Goal: Book appointment/travel/reservation

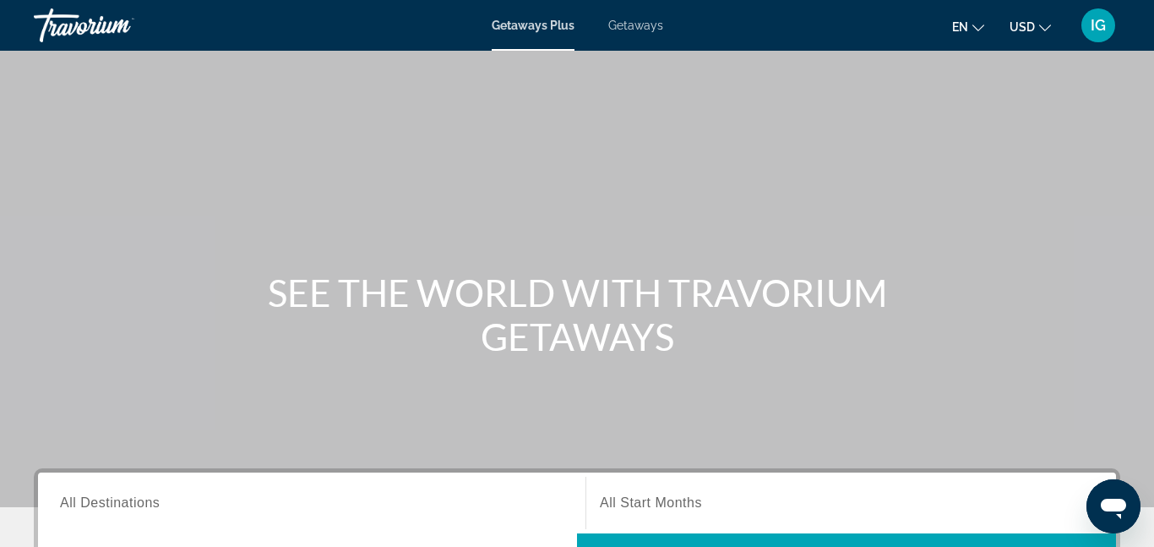
click at [110, 507] on span "All Destinations" at bounding box center [110, 502] width 100 height 14
click at [110, 507] on input "Destination All Destinations" at bounding box center [312, 503] width 504 height 20
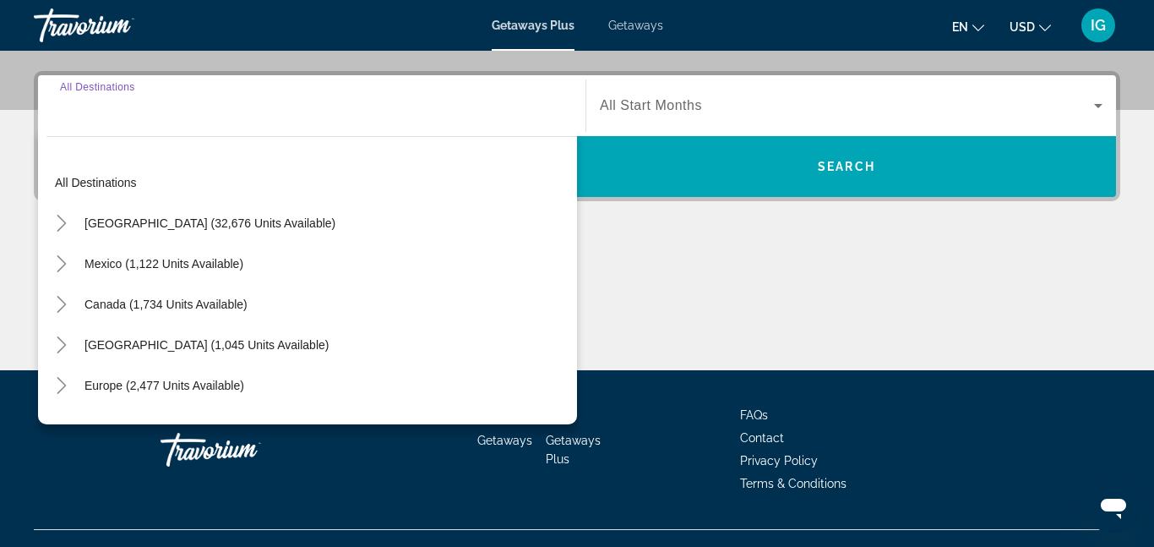
scroll to position [413, 0]
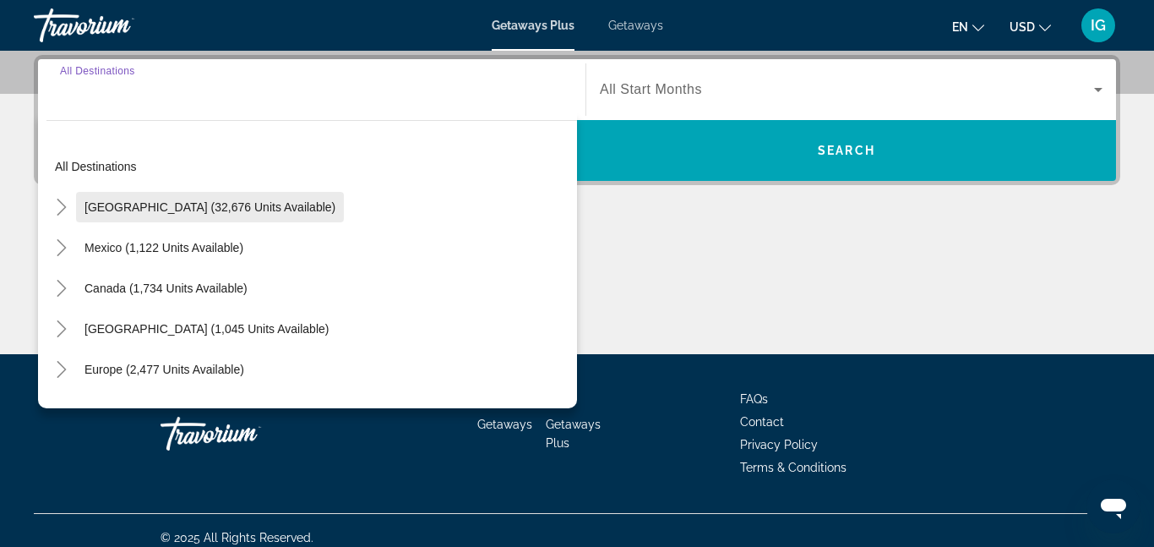
click at [141, 209] on span "[GEOGRAPHIC_DATA] (32,676 units available)" at bounding box center [209, 207] width 251 height 14
type input "**********"
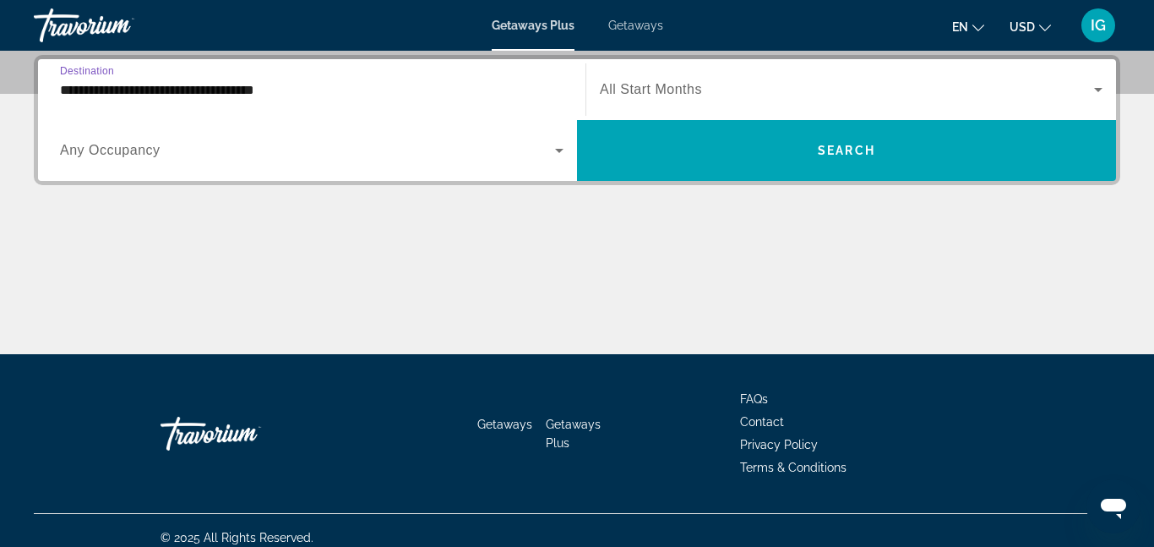
click at [157, 154] on span "Any Occupancy" at bounding box center [110, 150] width 101 height 14
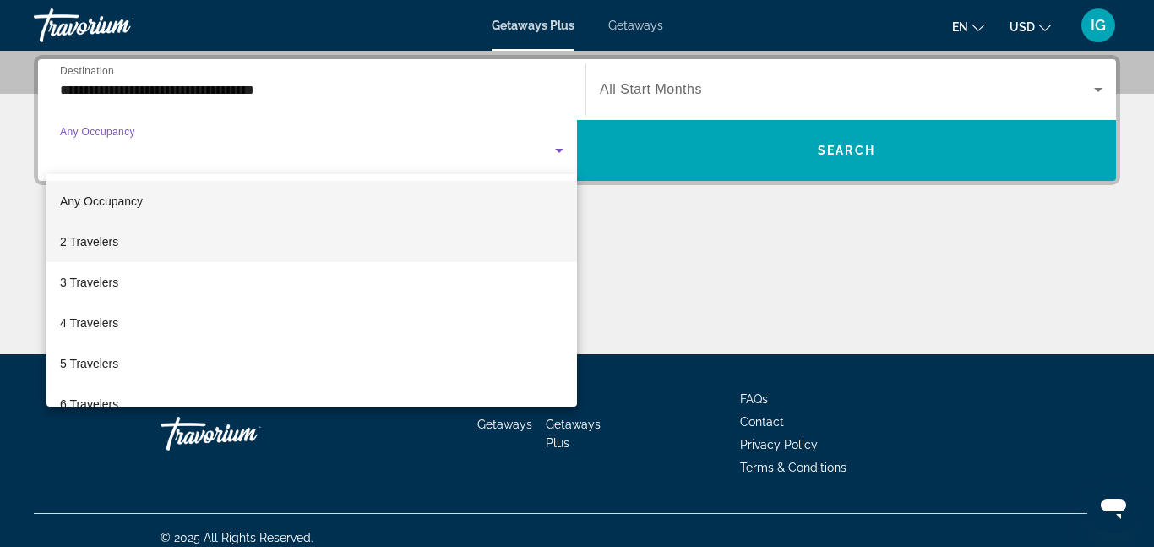
click at [97, 238] on span "2 Travelers" at bounding box center [89, 242] width 58 height 20
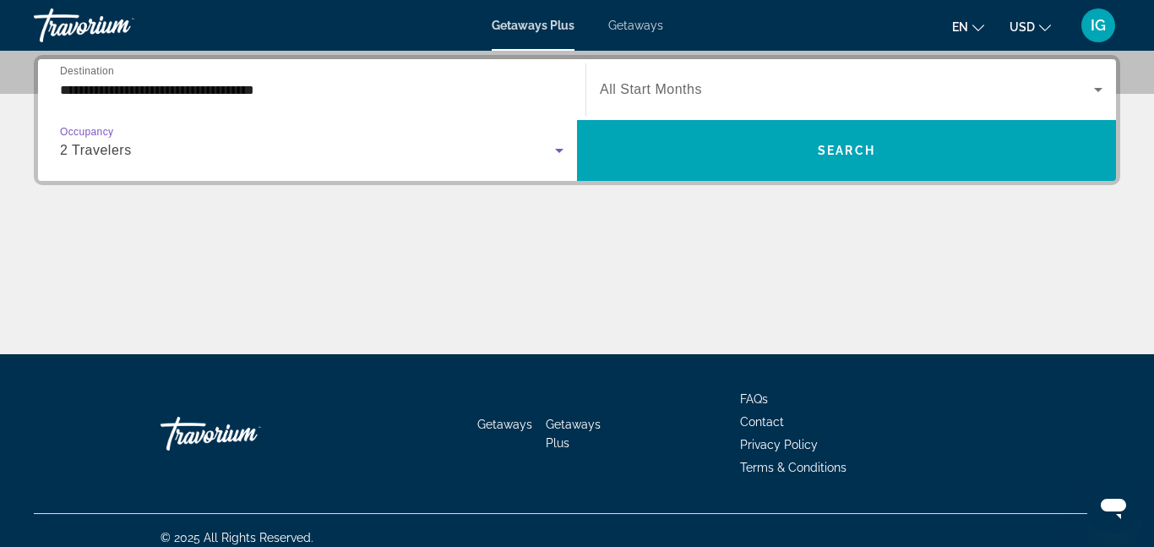
click at [677, 90] on span "All Start Months" at bounding box center [651, 89] width 102 height 14
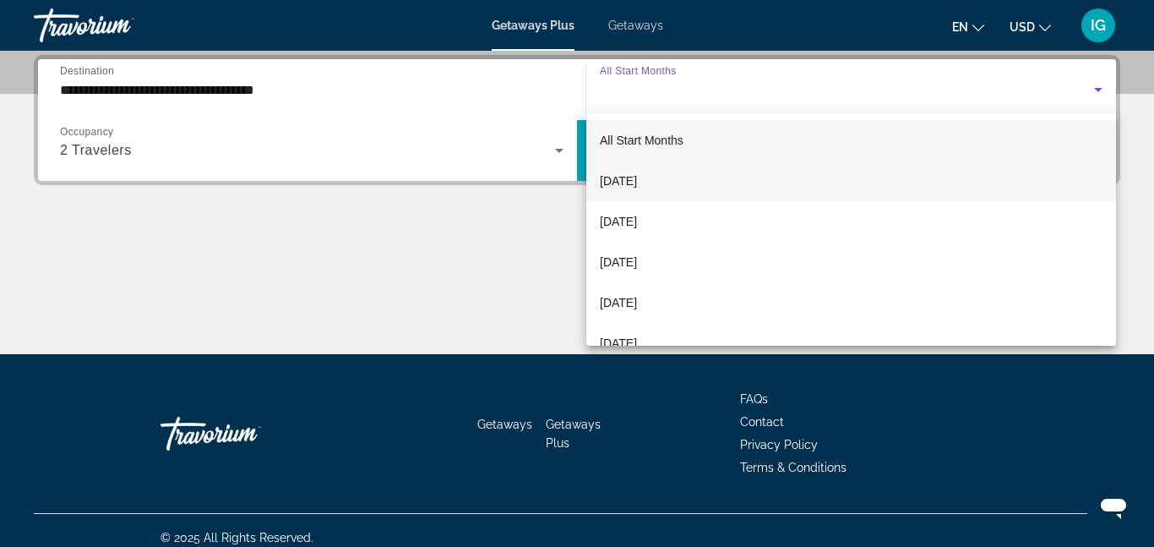
click at [637, 184] on span "[DATE]" at bounding box center [618, 181] width 37 height 20
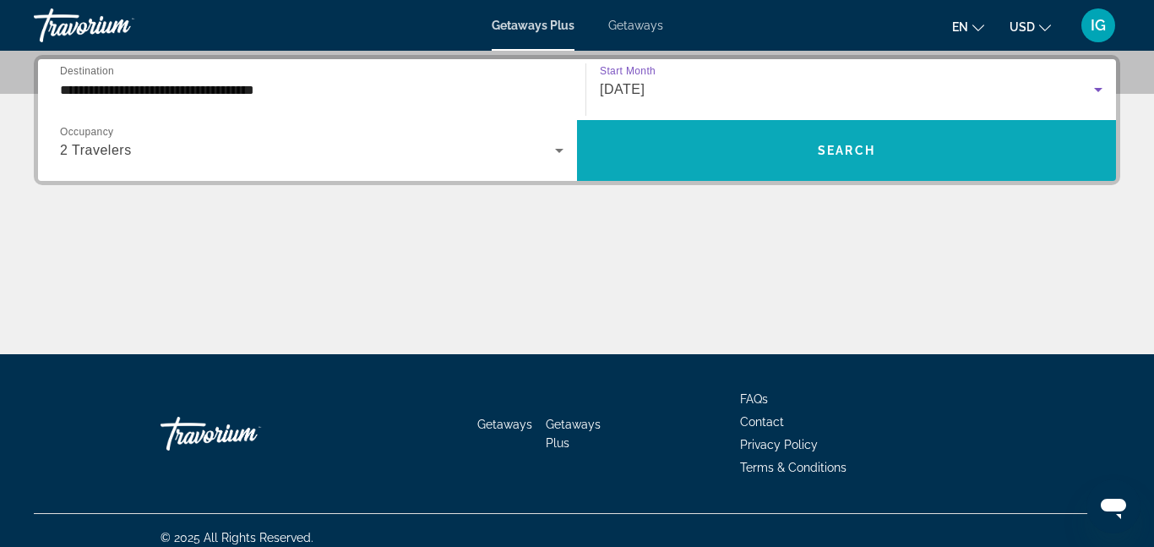
click at [723, 147] on span "Search widget" at bounding box center [846, 150] width 539 height 41
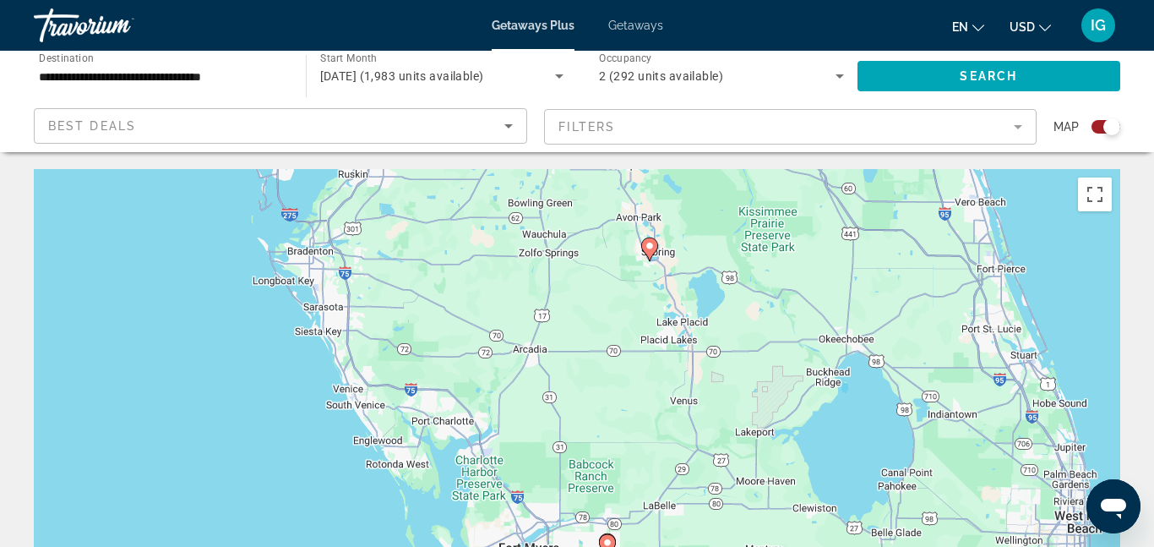
click at [510, 127] on icon "Sort by" at bounding box center [509, 126] width 20 height 20
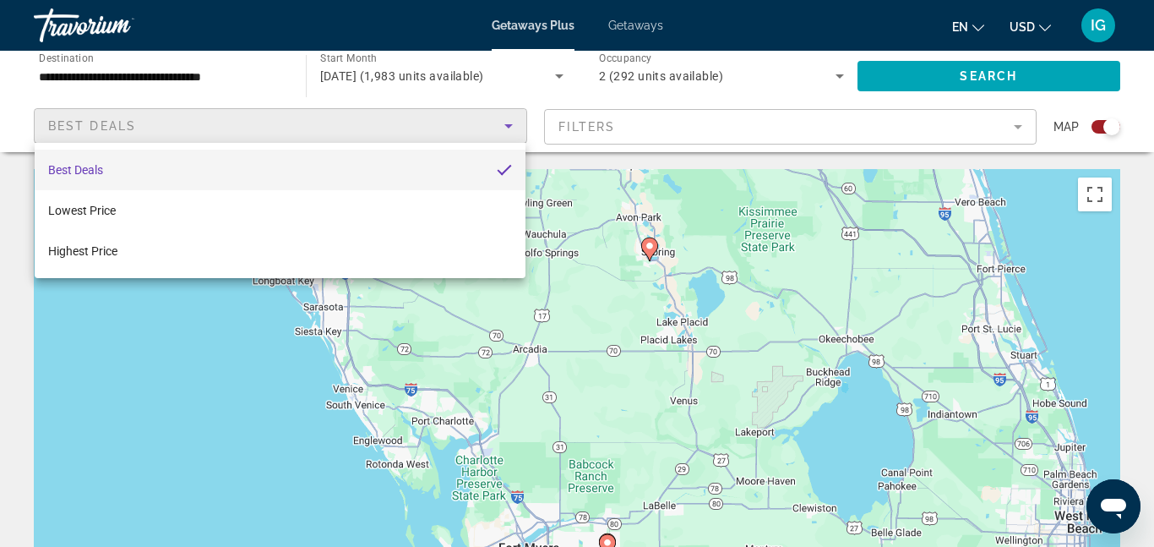
click at [626, 28] on div at bounding box center [577, 273] width 1154 height 547
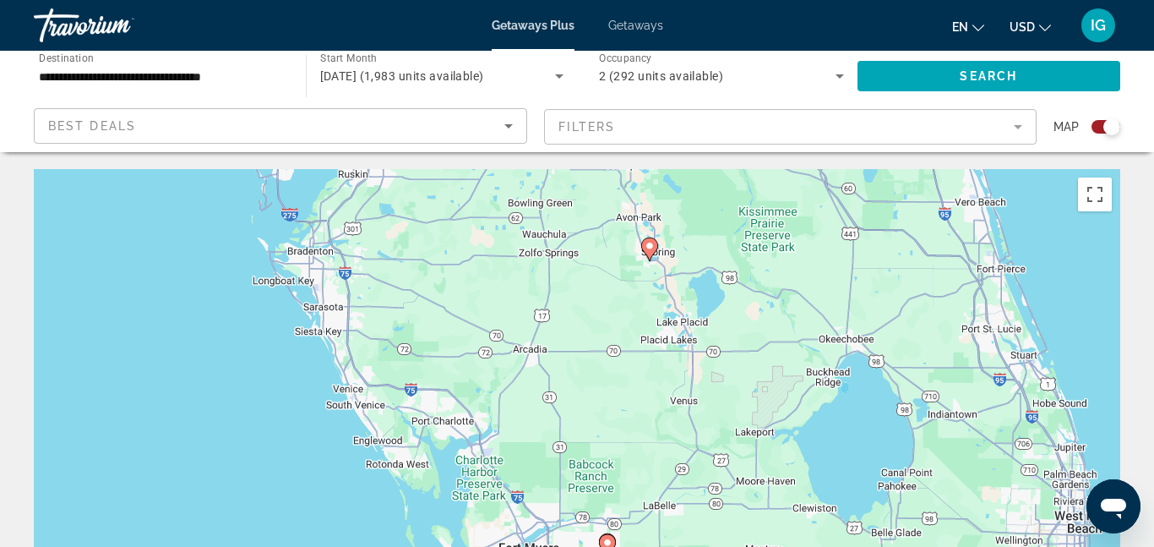
click at [632, 26] on span "Getaways" at bounding box center [635, 26] width 55 height 14
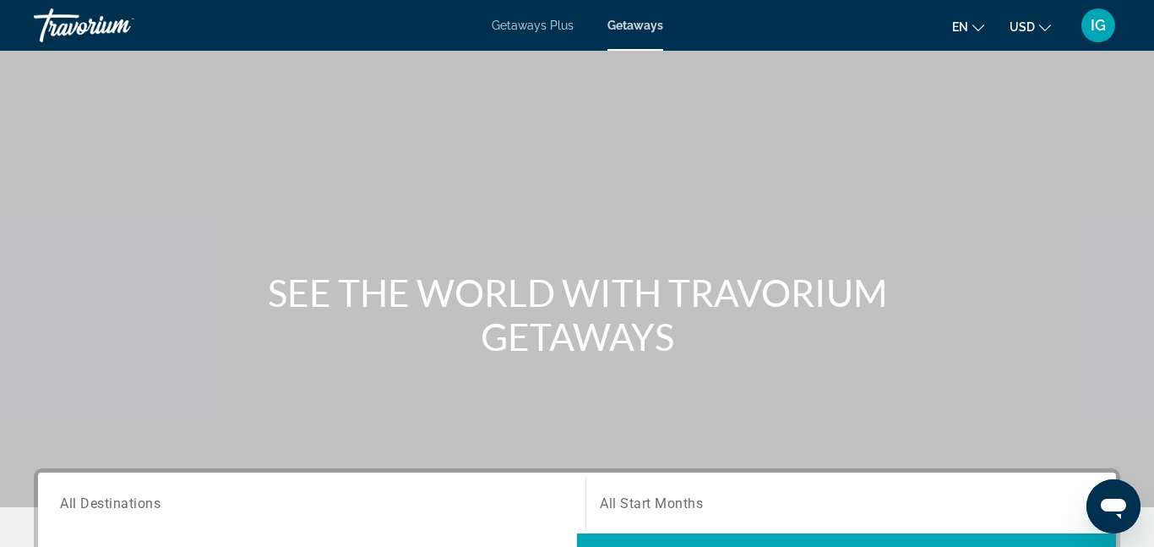
click at [1033, 27] on span "USD" at bounding box center [1022, 27] width 25 height 14
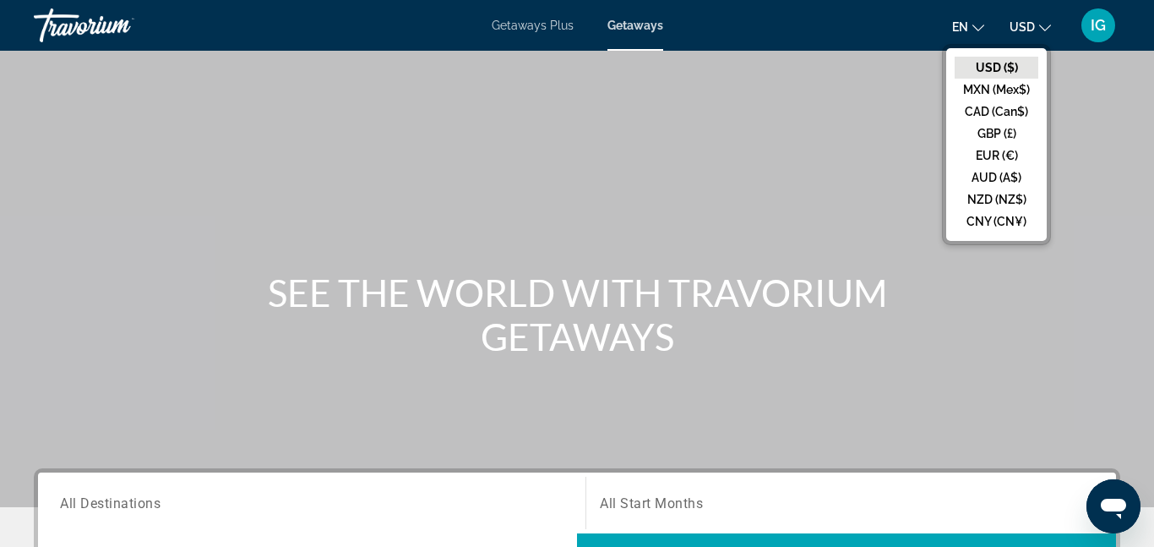
click at [999, 63] on button "USD ($)" at bounding box center [997, 68] width 84 height 22
